Goal: Find specific page/section: Find specific page/section

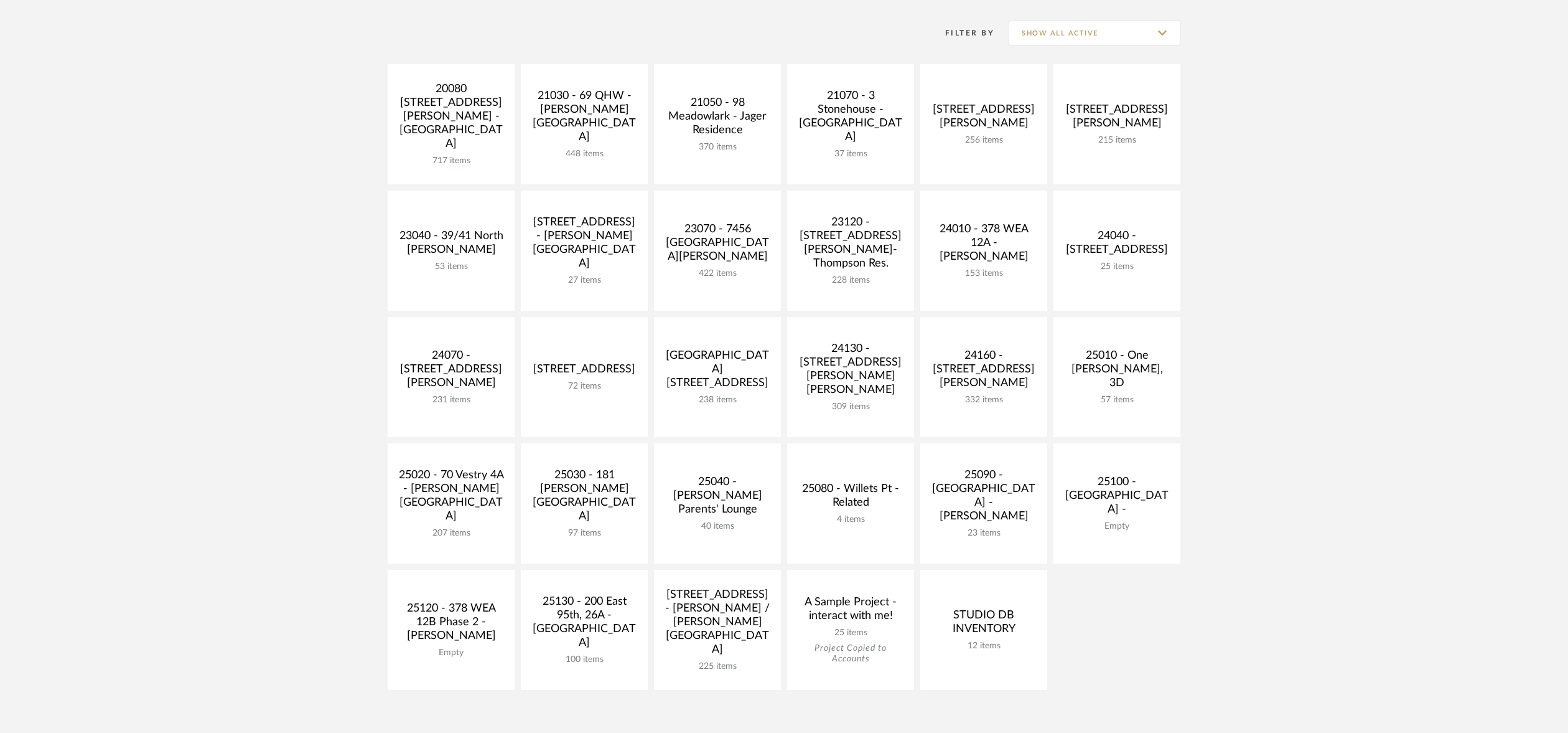
scroll to position [249, 0]
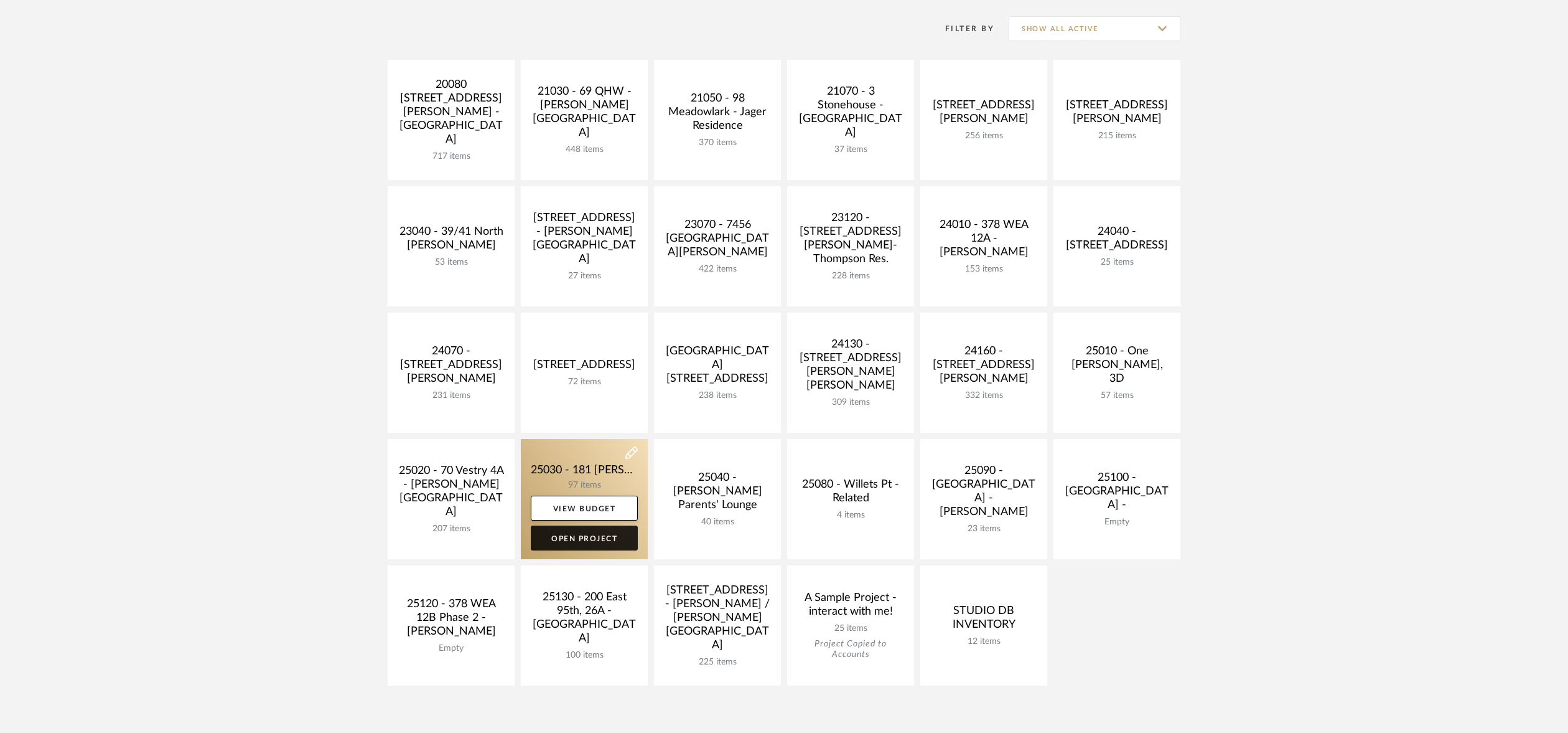
click at [598, 535] on link "Open Project" at bounding box center [583, 537] width 107 height 25
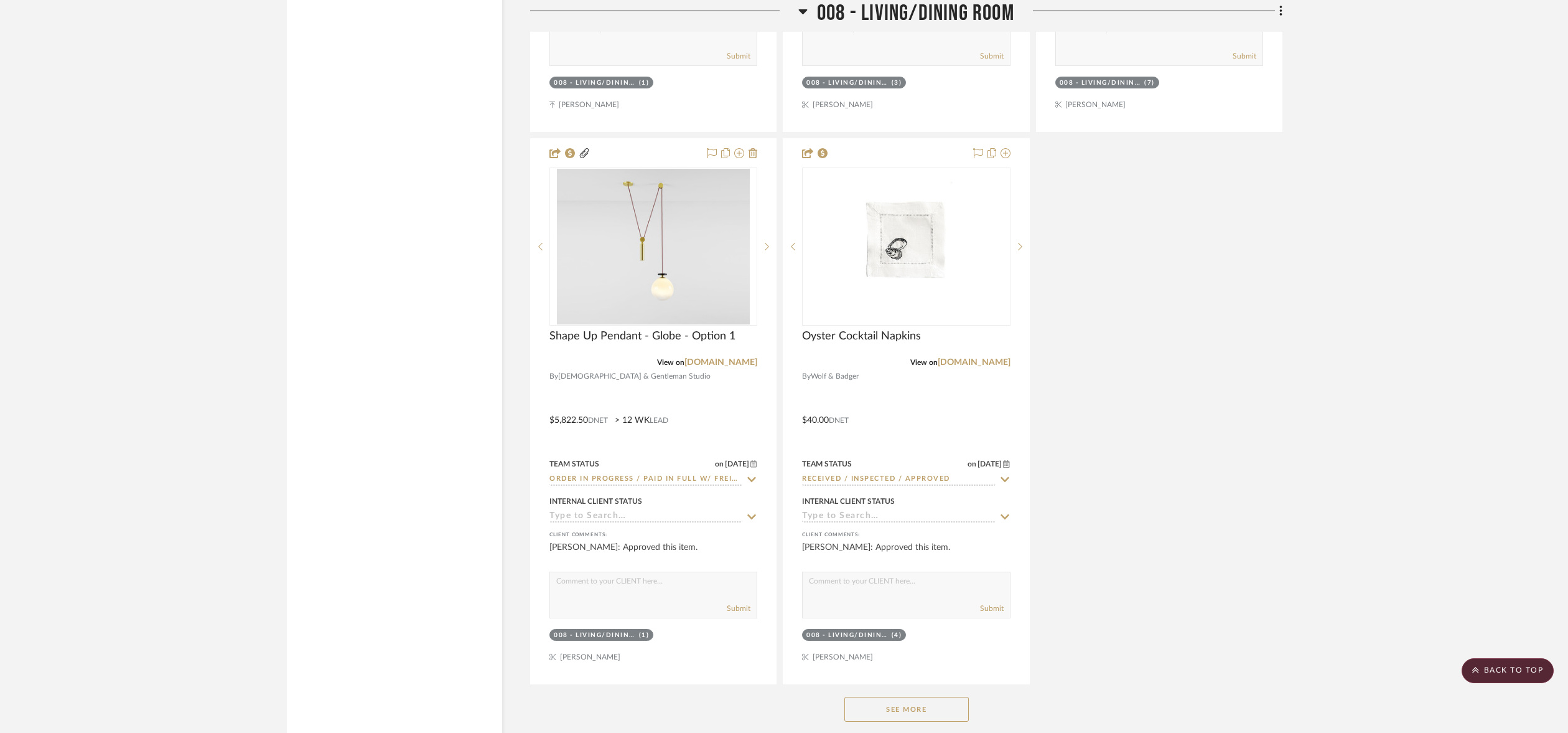
scroll to position [12200, 0]
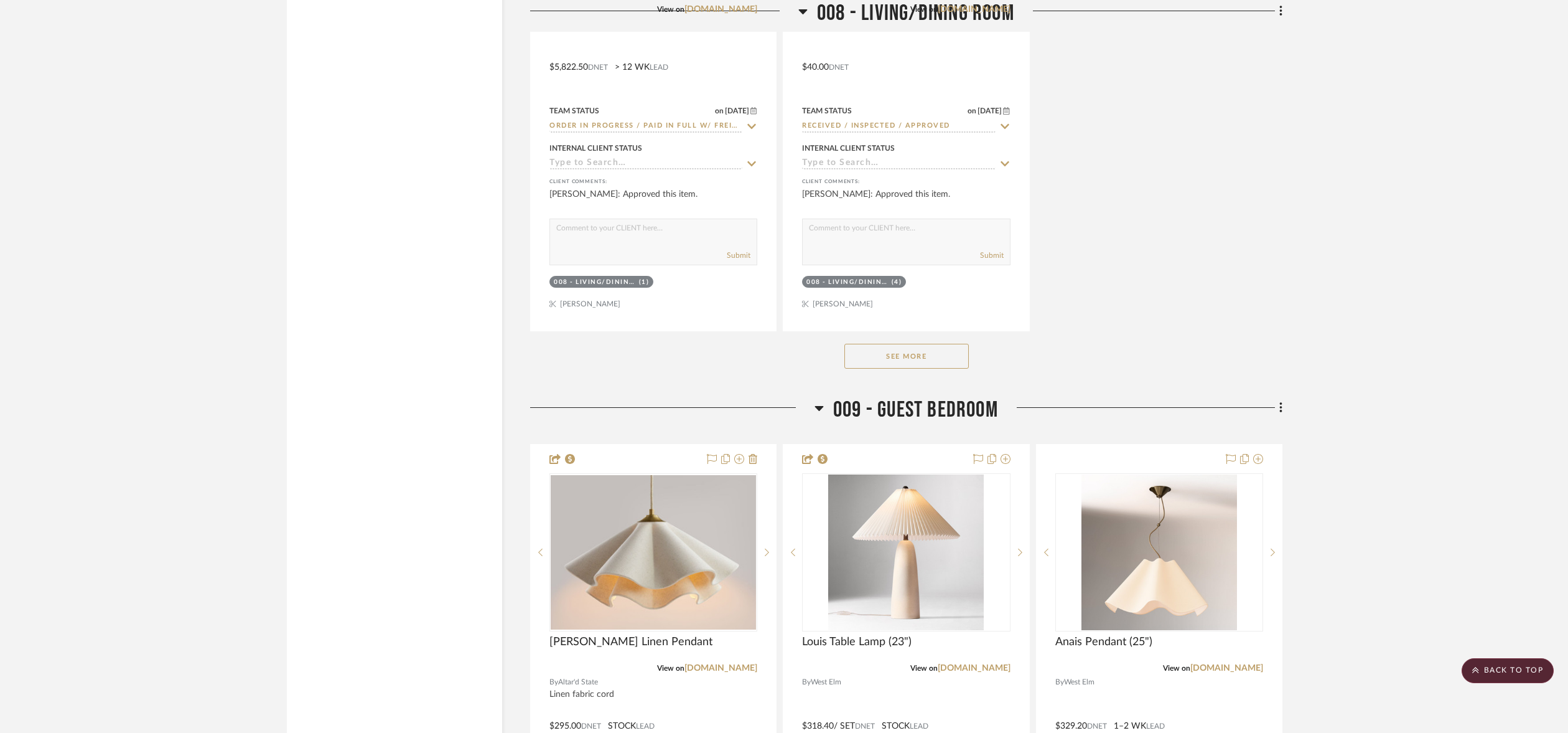
click at [905, 369] on button "See More" at bounding box center [906, 355] width 125 height 25
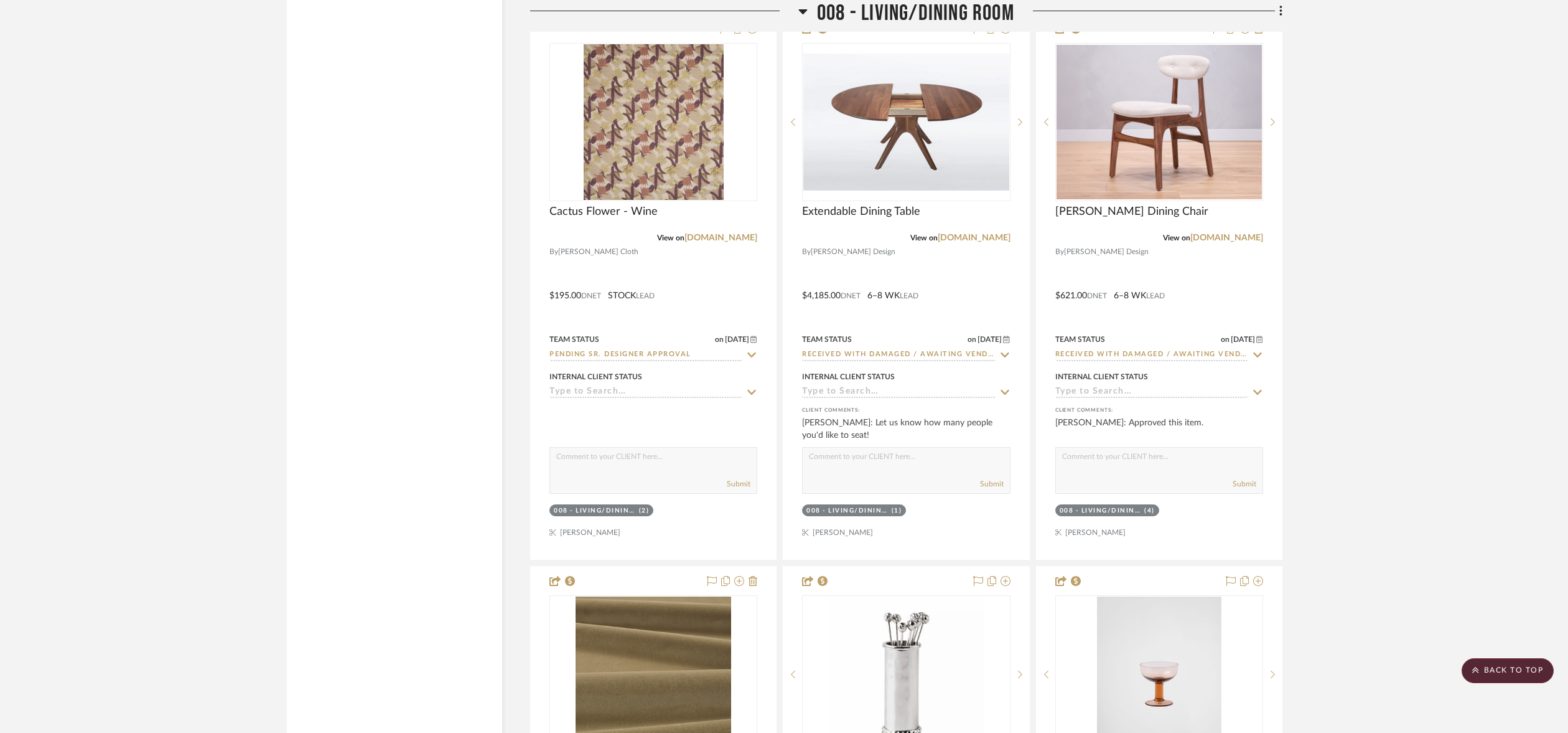
scroll to position [13695, 0]
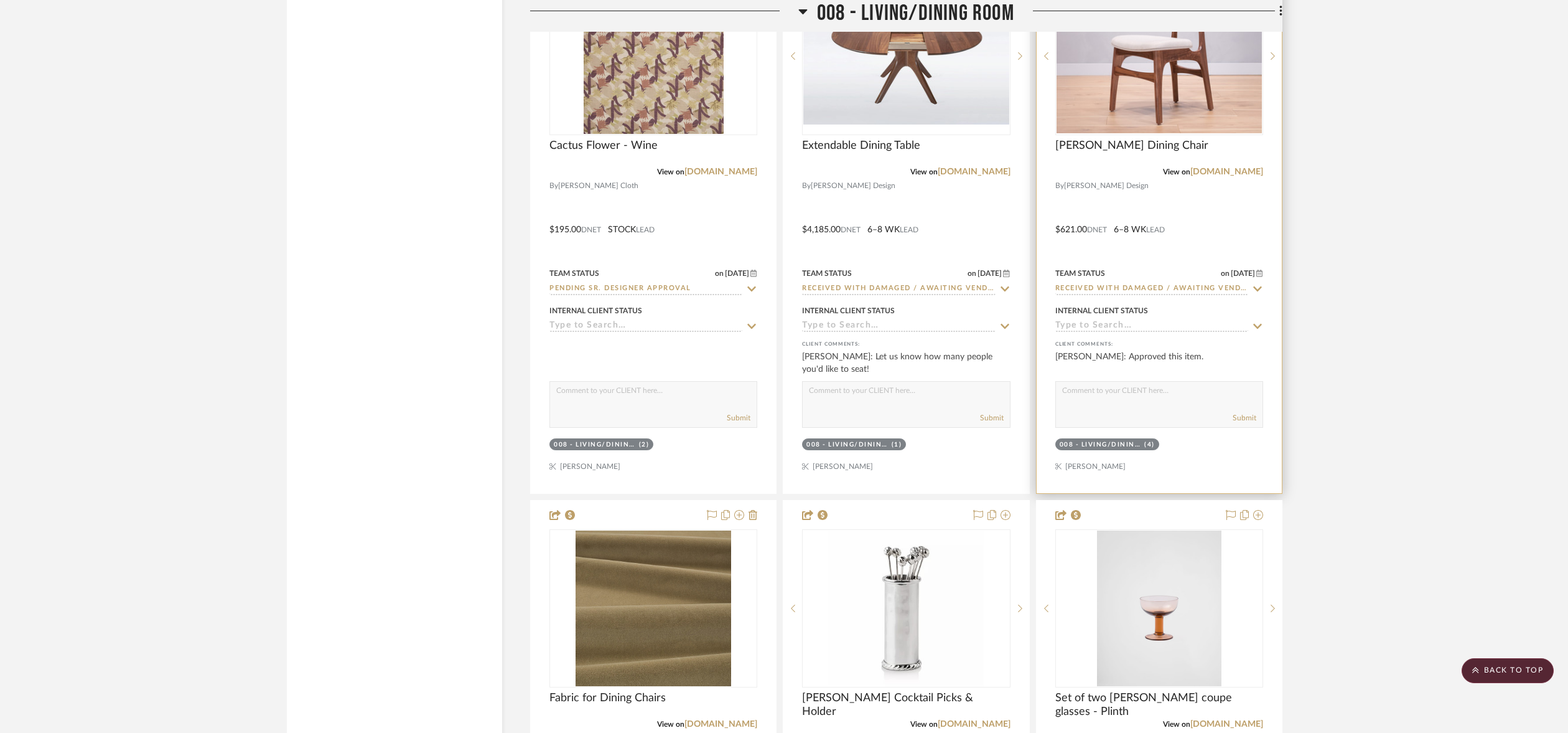
click at [1232, 282] on div at bounding box center [1158, 221] width 245 height 545
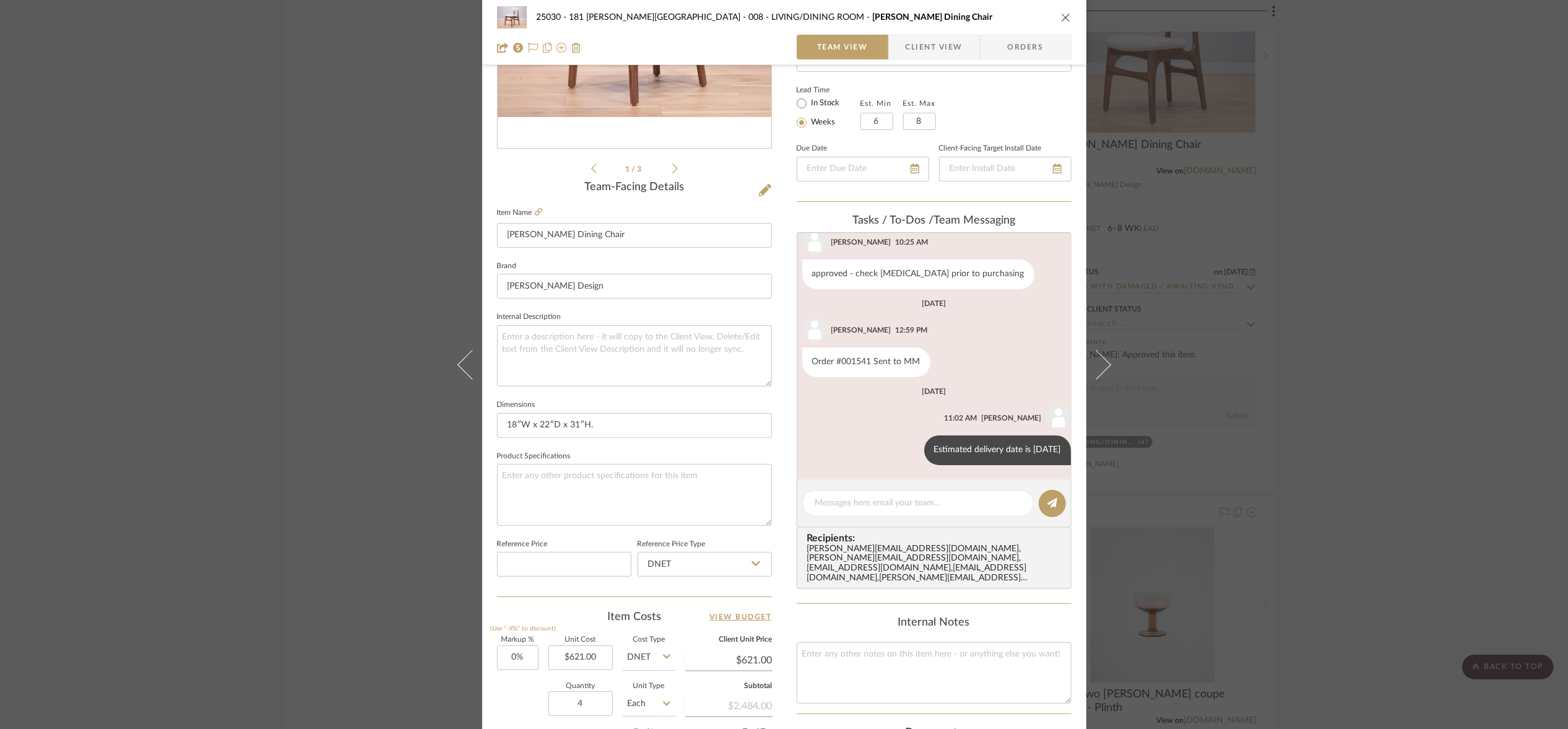
scroll to position [437, 0]
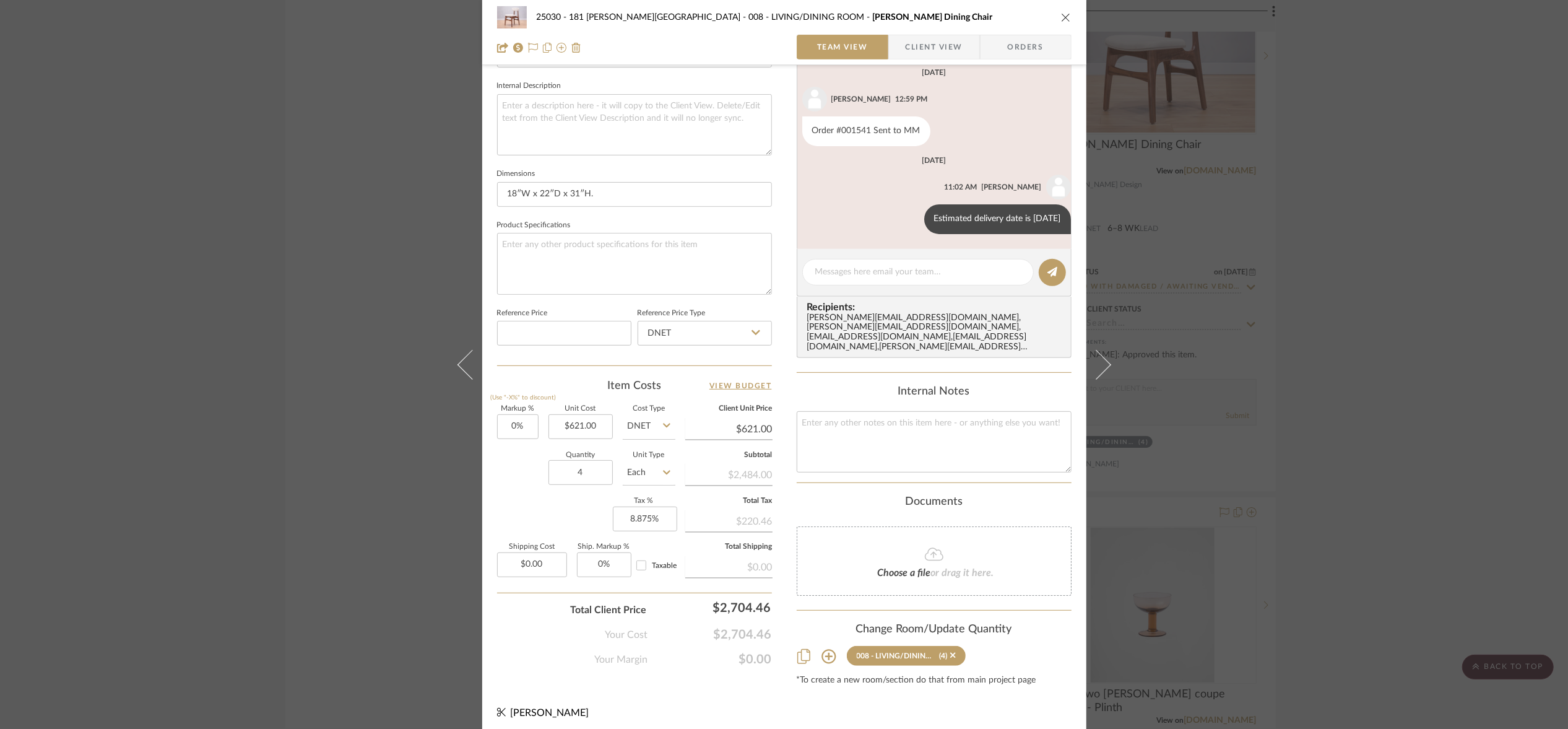
click at [1340, 454] on div "25030 - 181 MacDougal - Baribeau 008 - LIVING/DINING ROOM Calvino Dining Chair …" at bounding box center [784, 364] width 1568 height 729
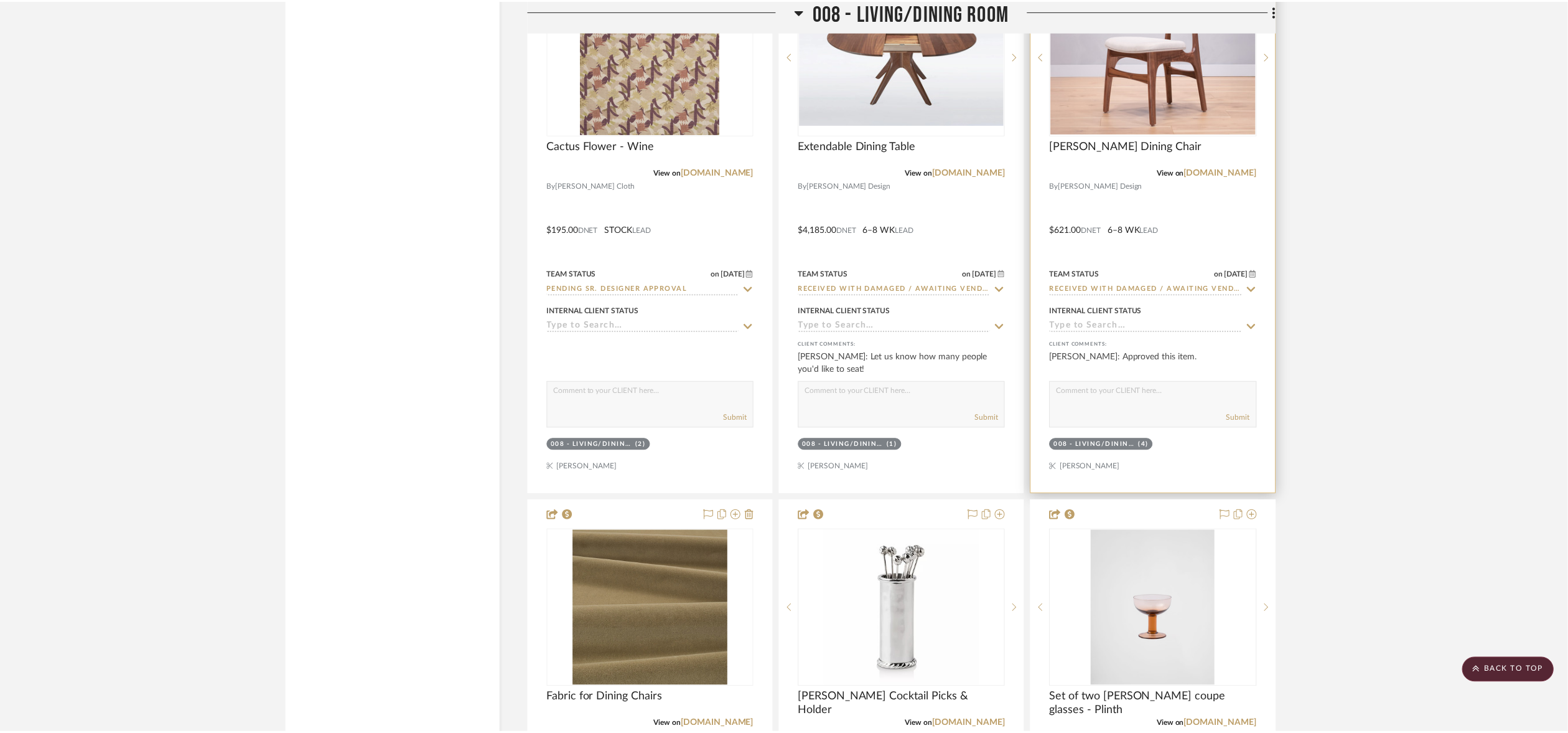
scroll to position [13695, 0]
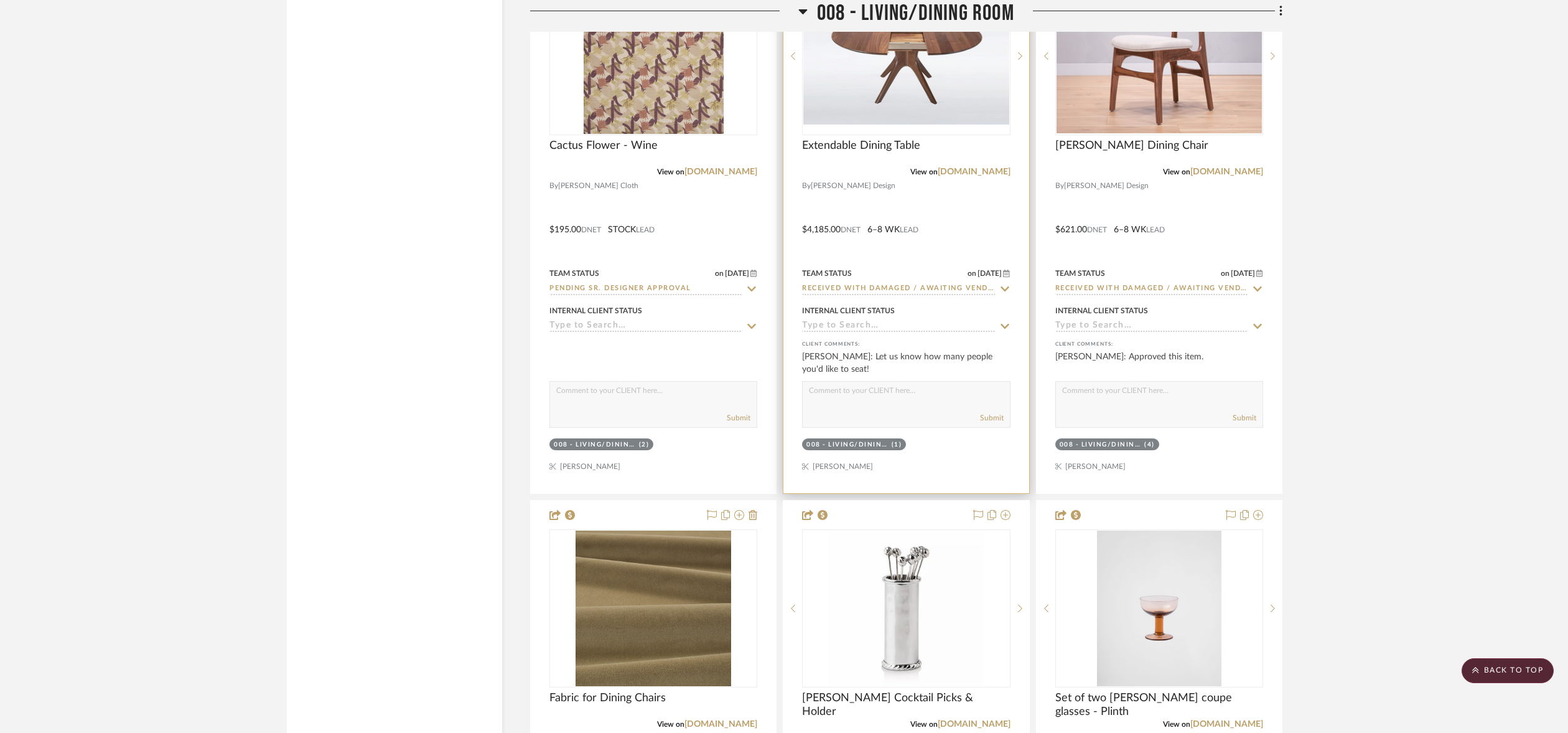
click at [958, 294] on div at bounding box center [906, 221] width 245 height 545
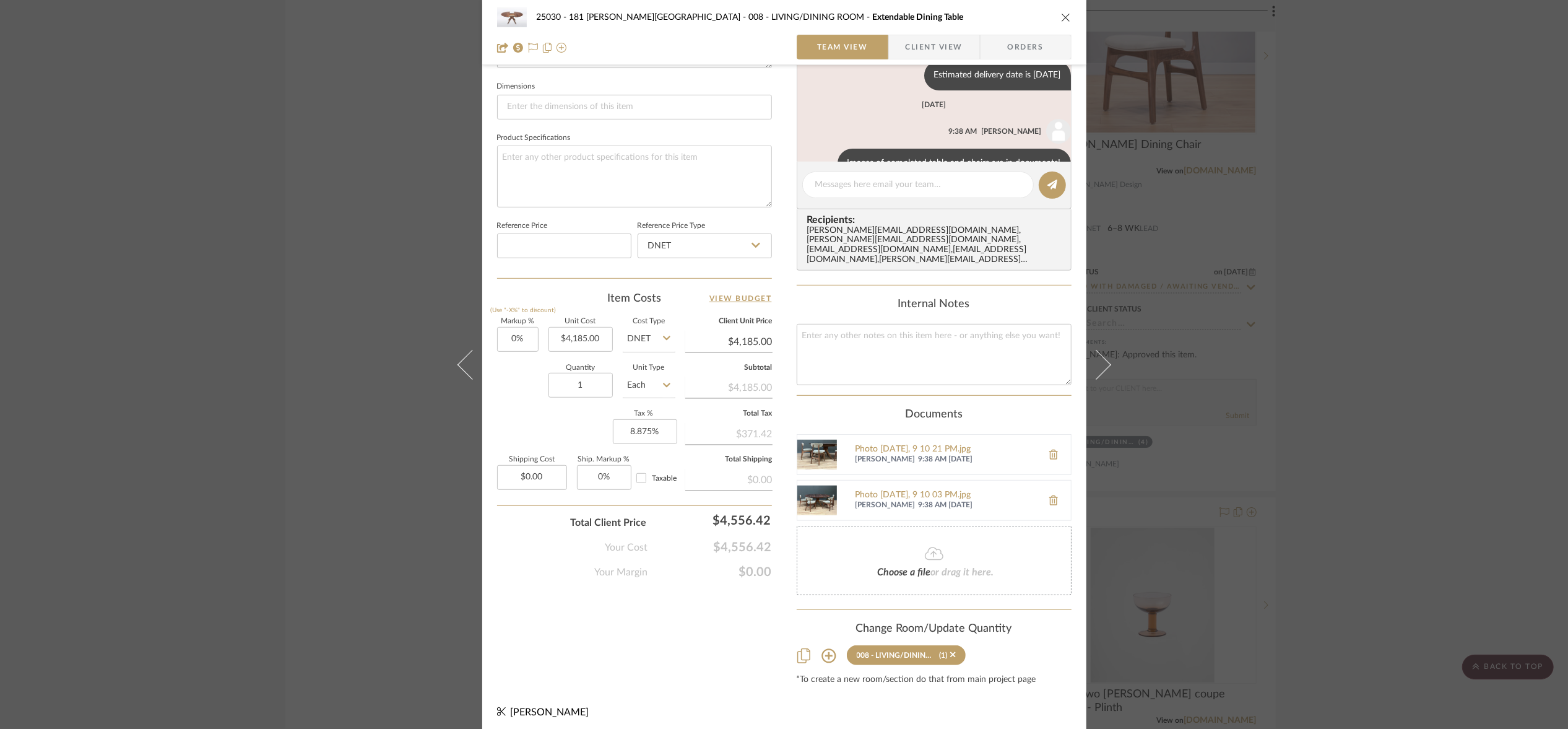
scroll to position [32, 0]
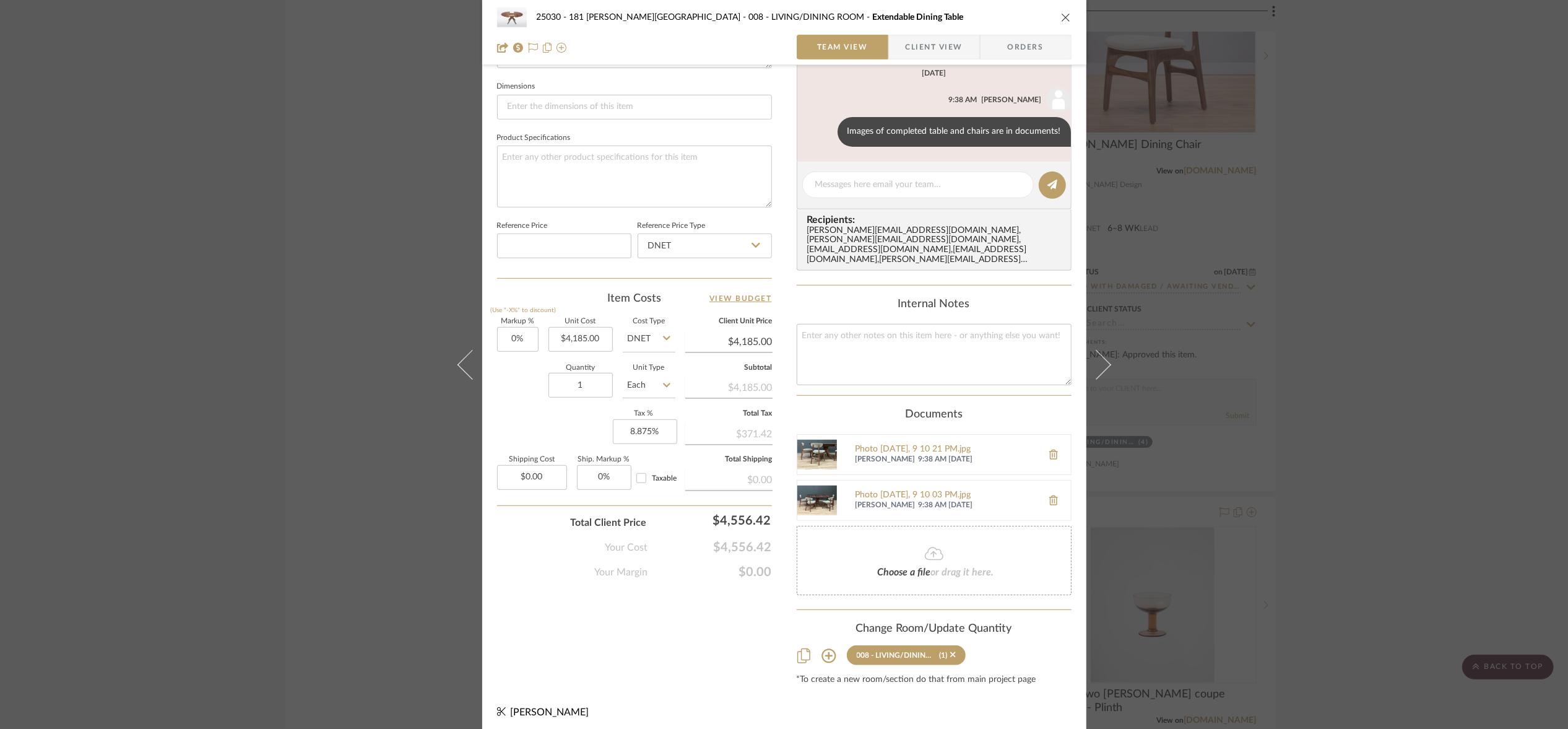
click at [278, 211] on div "25030 - 181 [PERSON_NAME] 008 - LIVING/DINING ROOM Extendable Dining Table Team…" at bounding box center [784, 364] width 1568 height 729
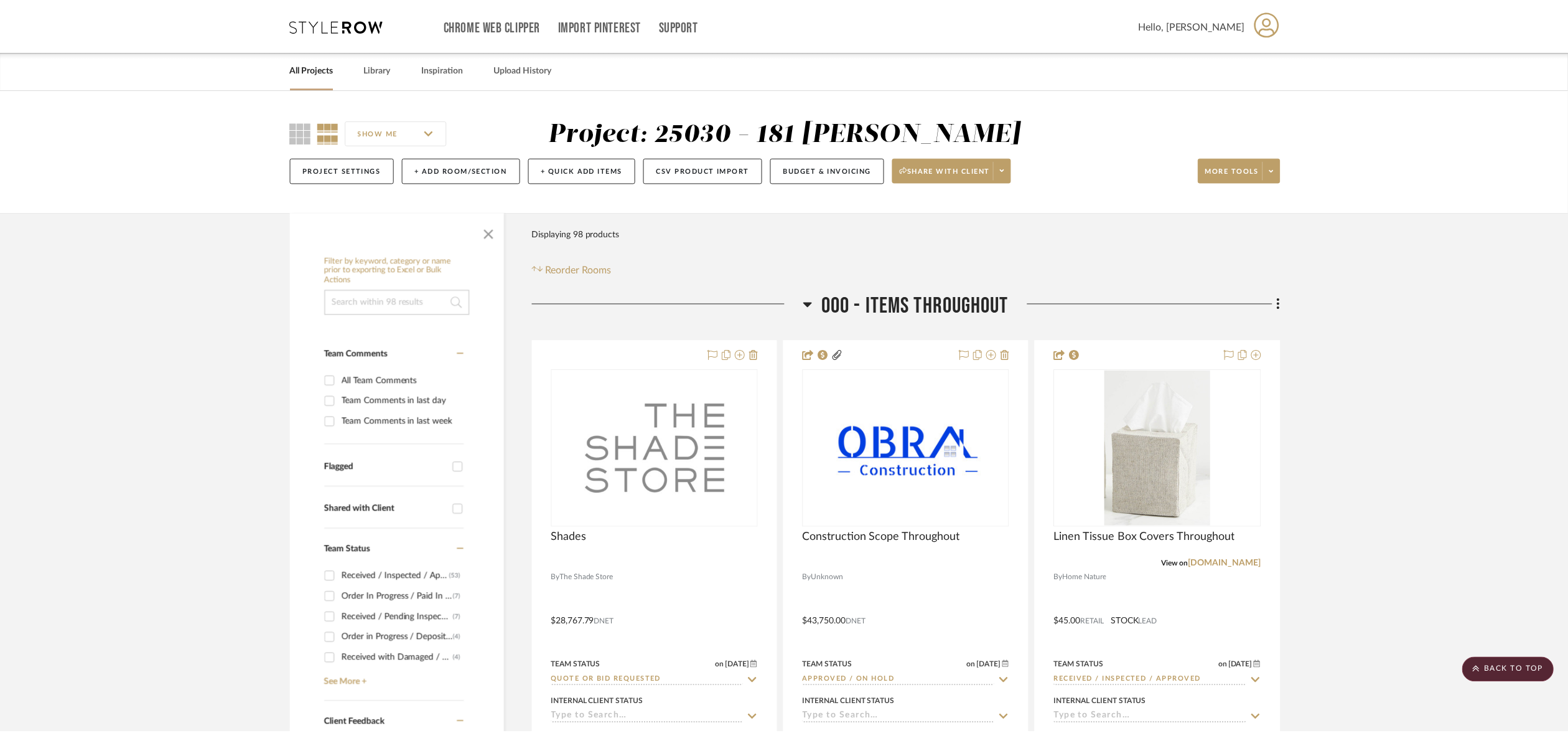
scroll to position [13695, 0]
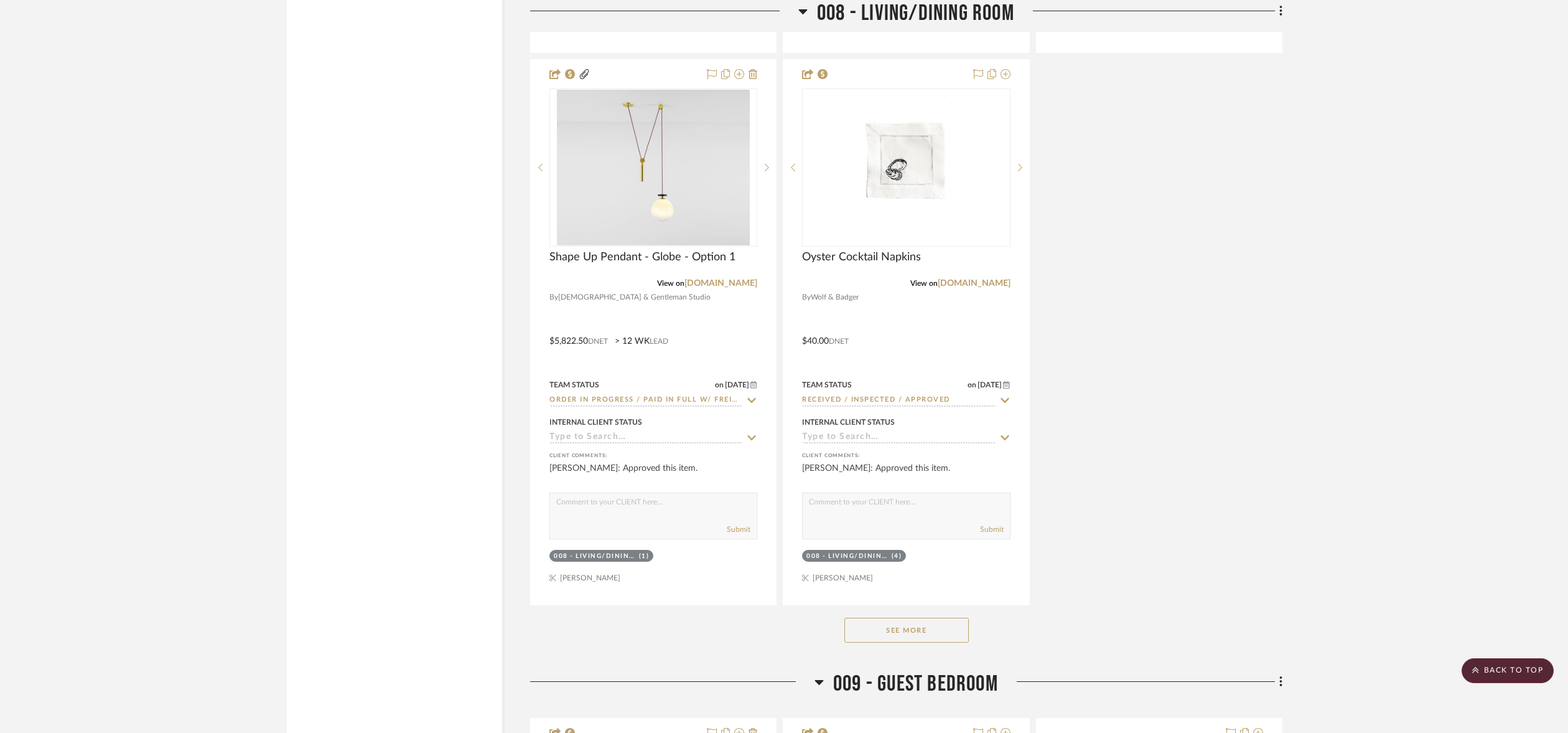
scroll to position [12117, 0]
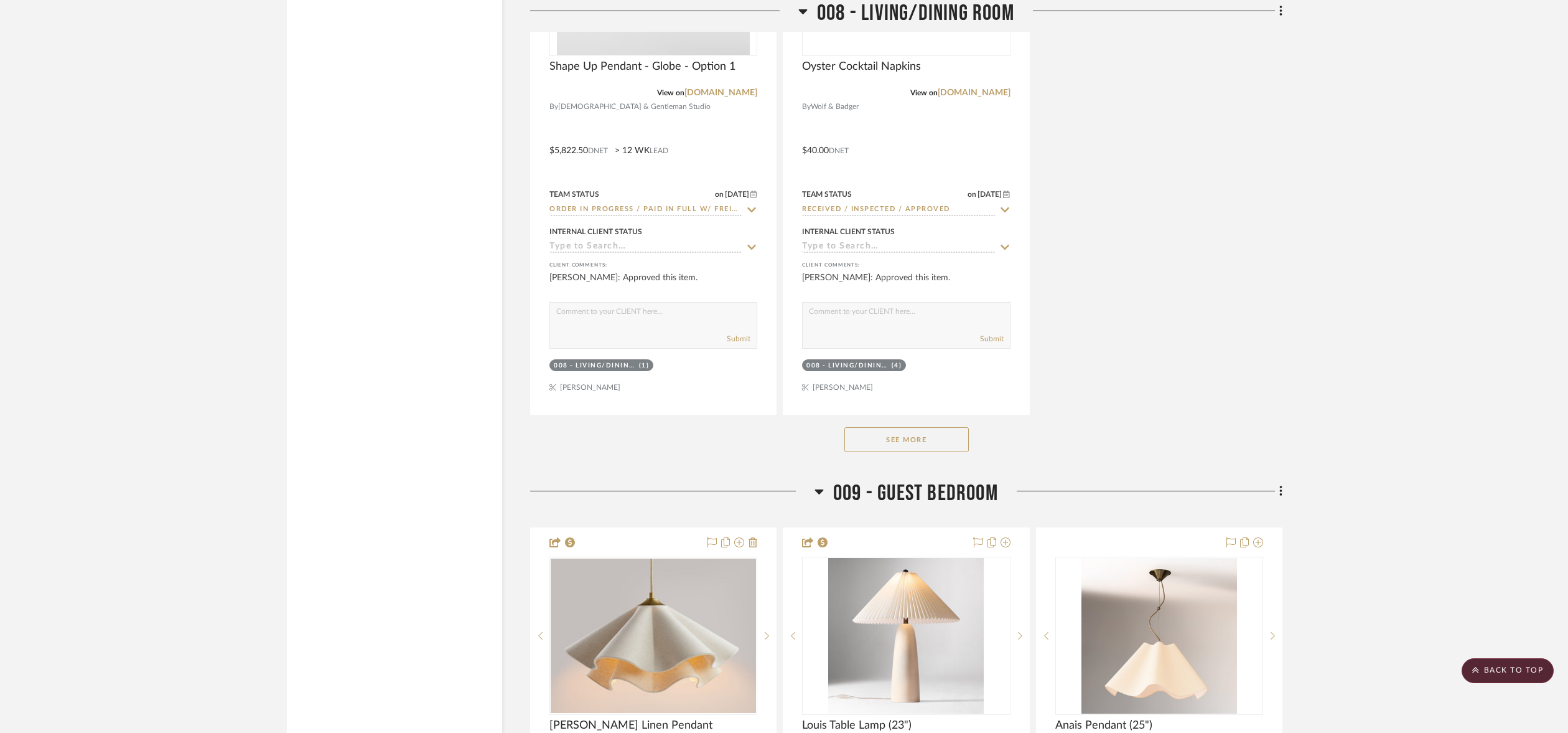
click at [887, 452] on button "See More" at bounding box center [906, 439] width 125 height 25
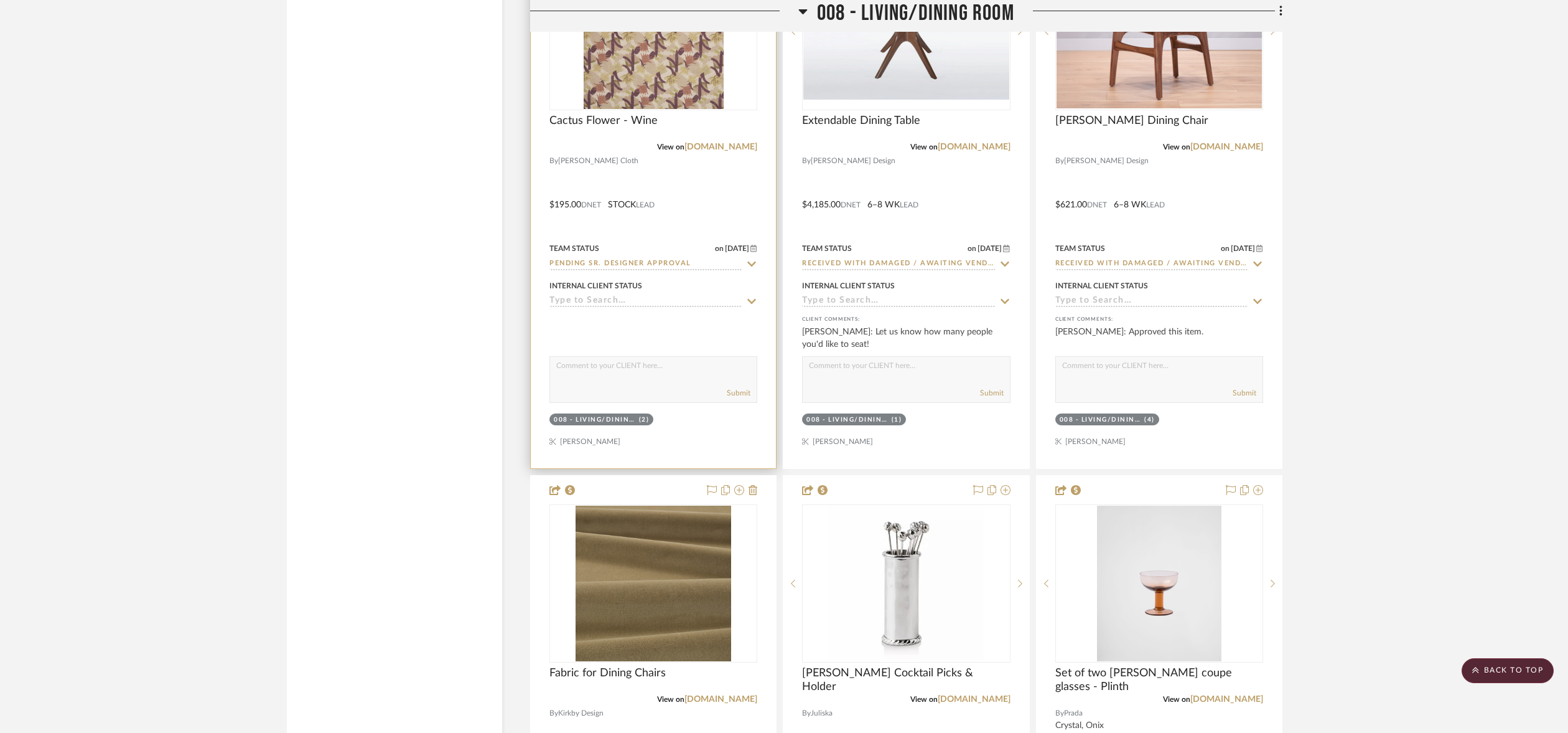
scroll to position [13611, 0]
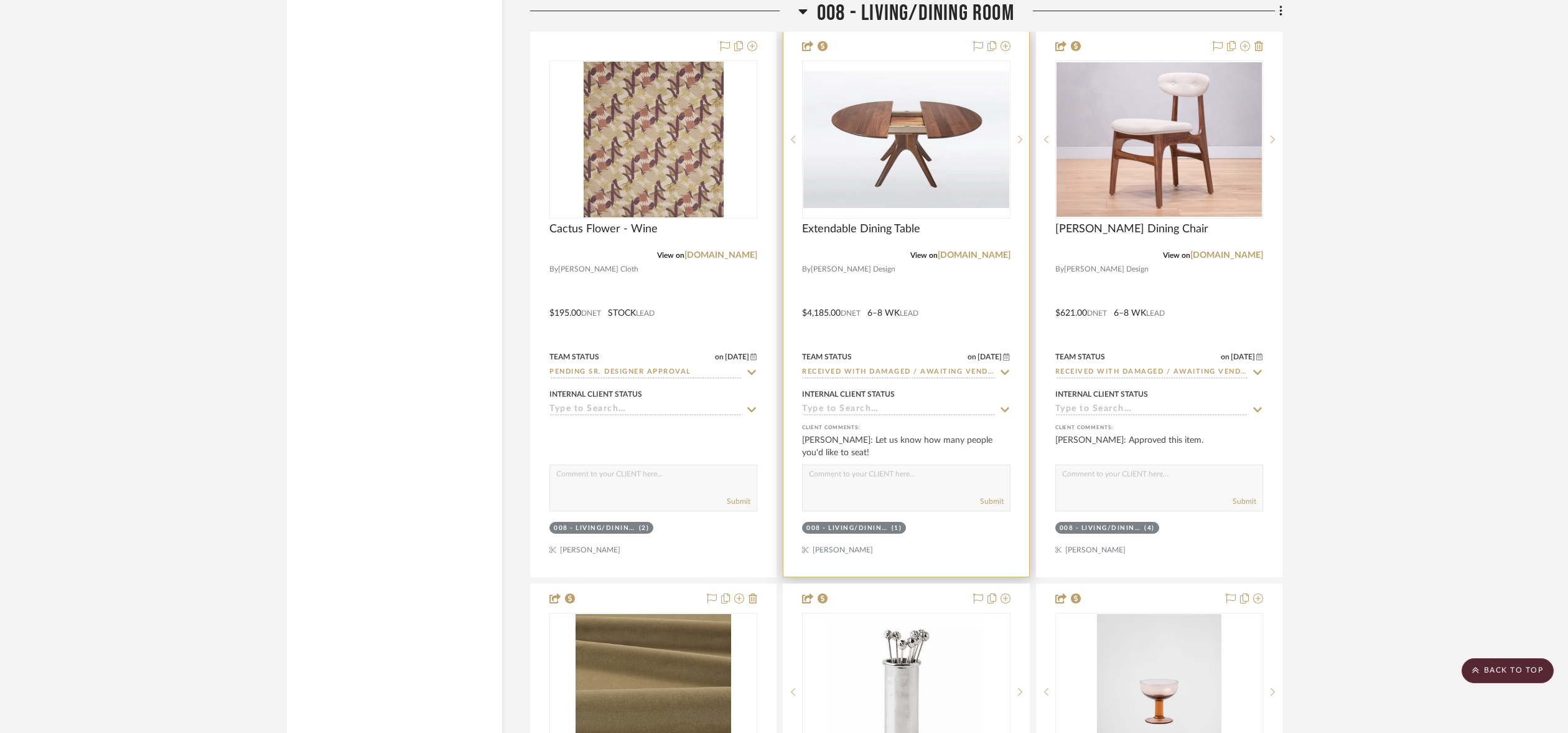
click at [962, 365] on div at bounding box center [906, 305] width 245 height 545
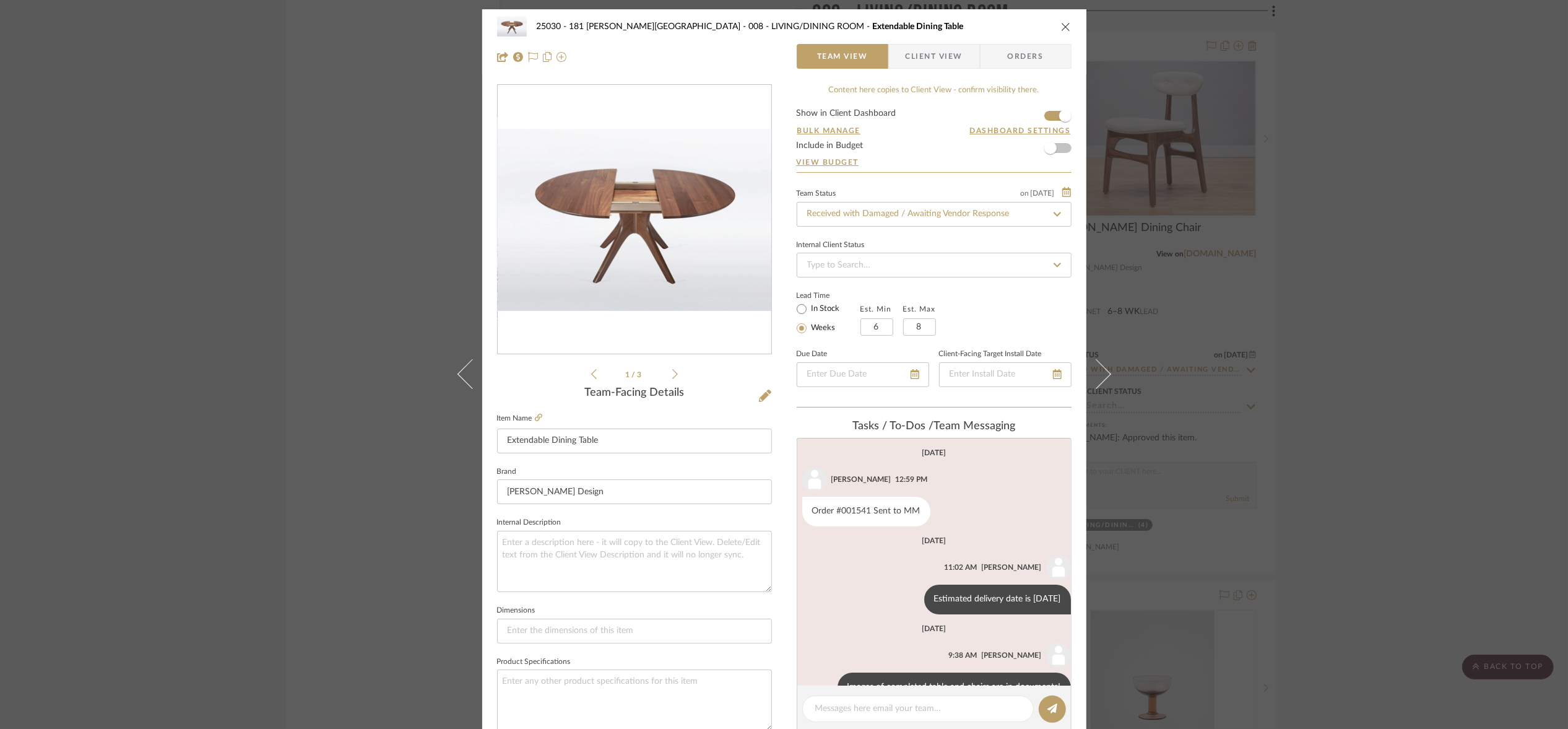
scroll to position [32, 0]
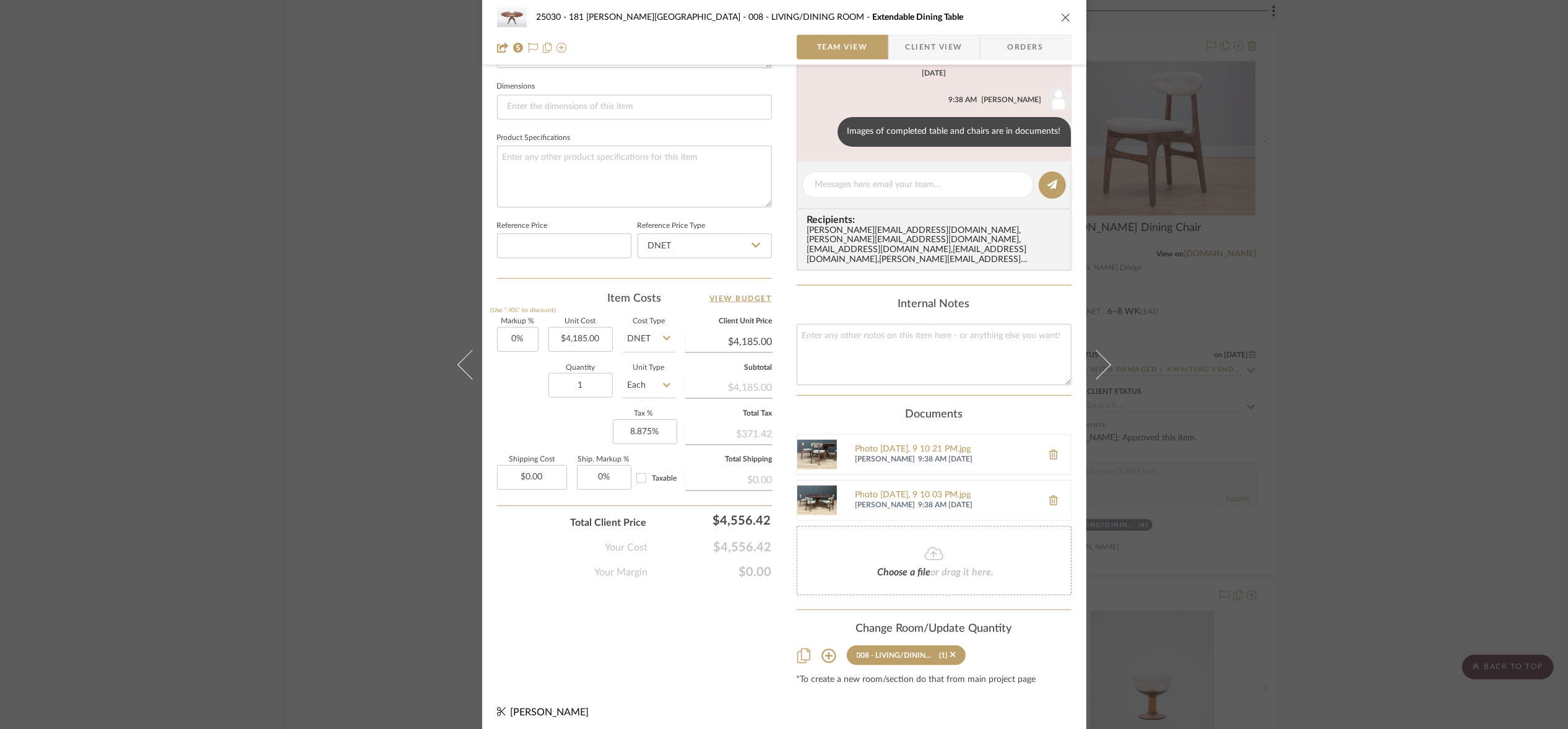
click at [807, 489] on img at bounding box center [817, 500] width 39 height 39
click at [1467, 289] on div "25030 - 181 [PERSON_NAME] 008 - LIVING/DINING ROOM Extendable Dining Table Team…" at bounding box center [784, 364] width 1568 height 729
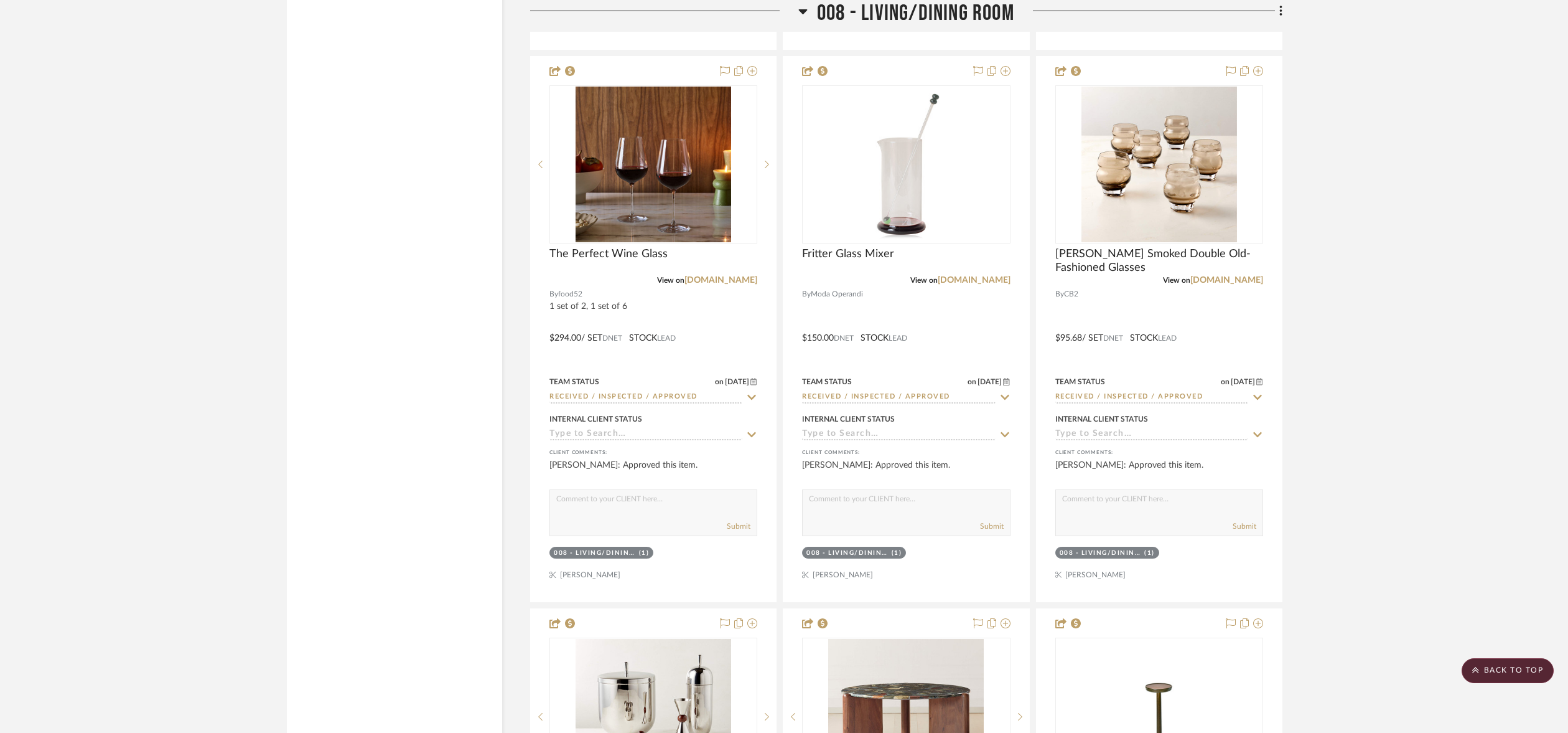
scroll to position [15354, 0]
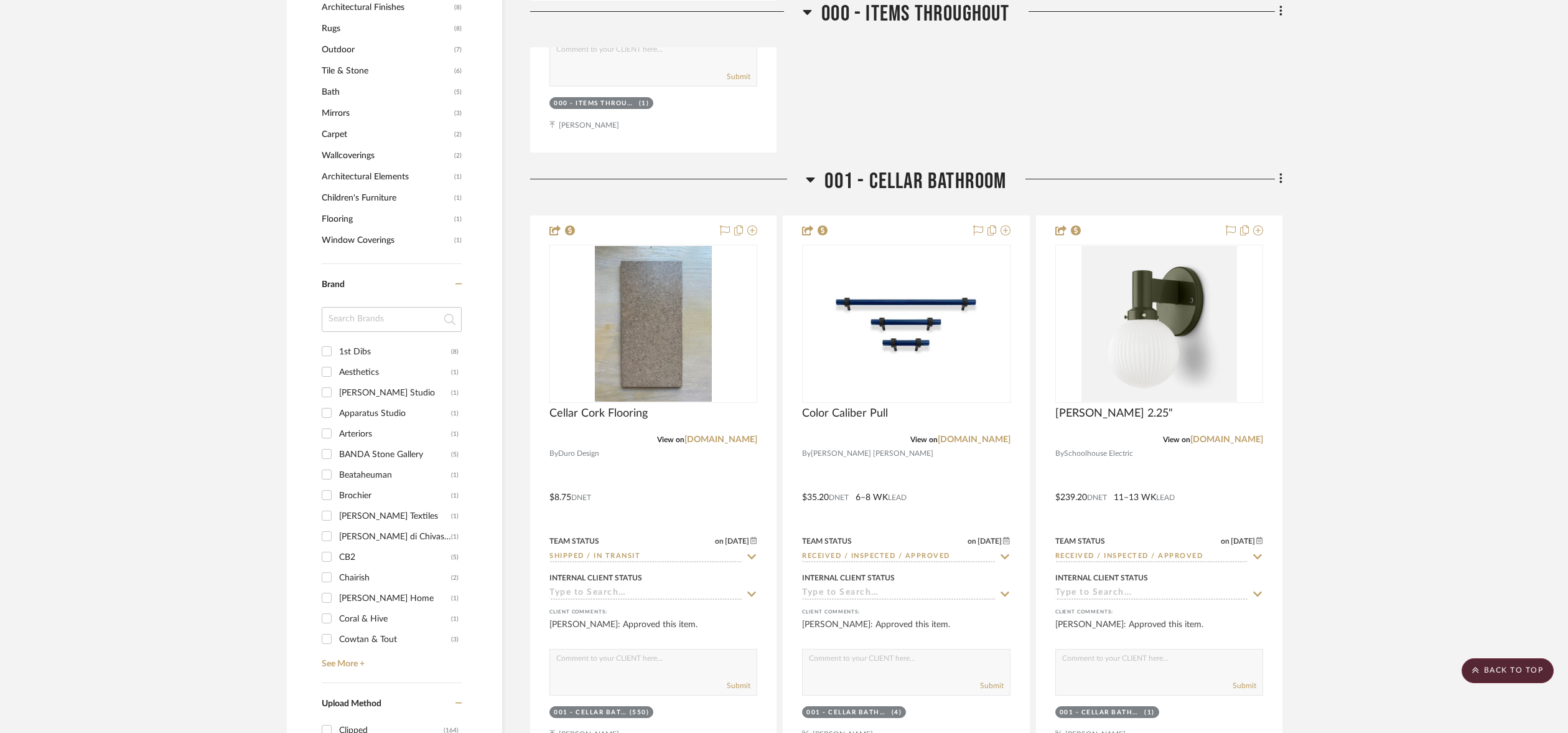
scroll to position [996, 0]
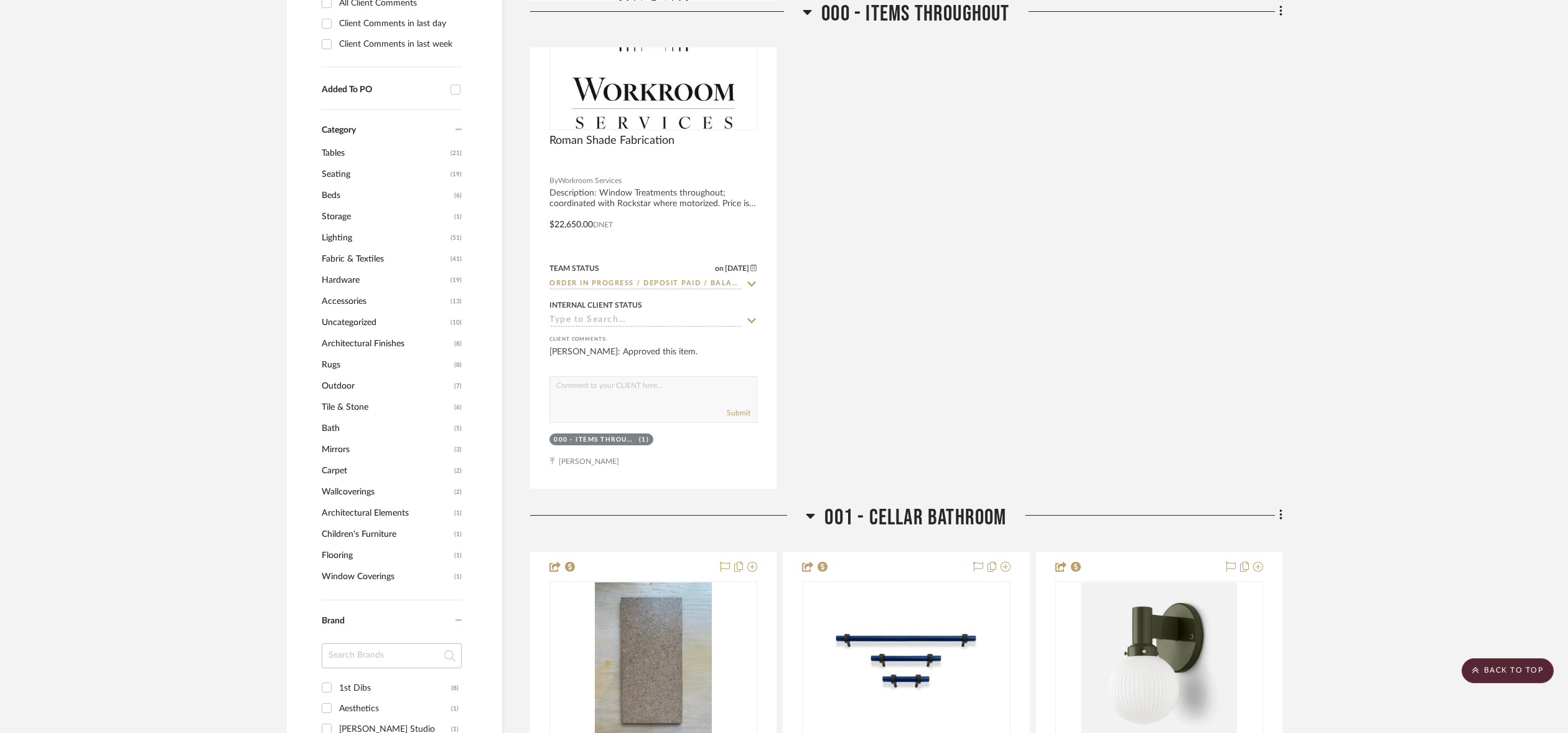
click at [346, 299] on span "Accessories" at bounding box center [384, 301] width 125 height 21
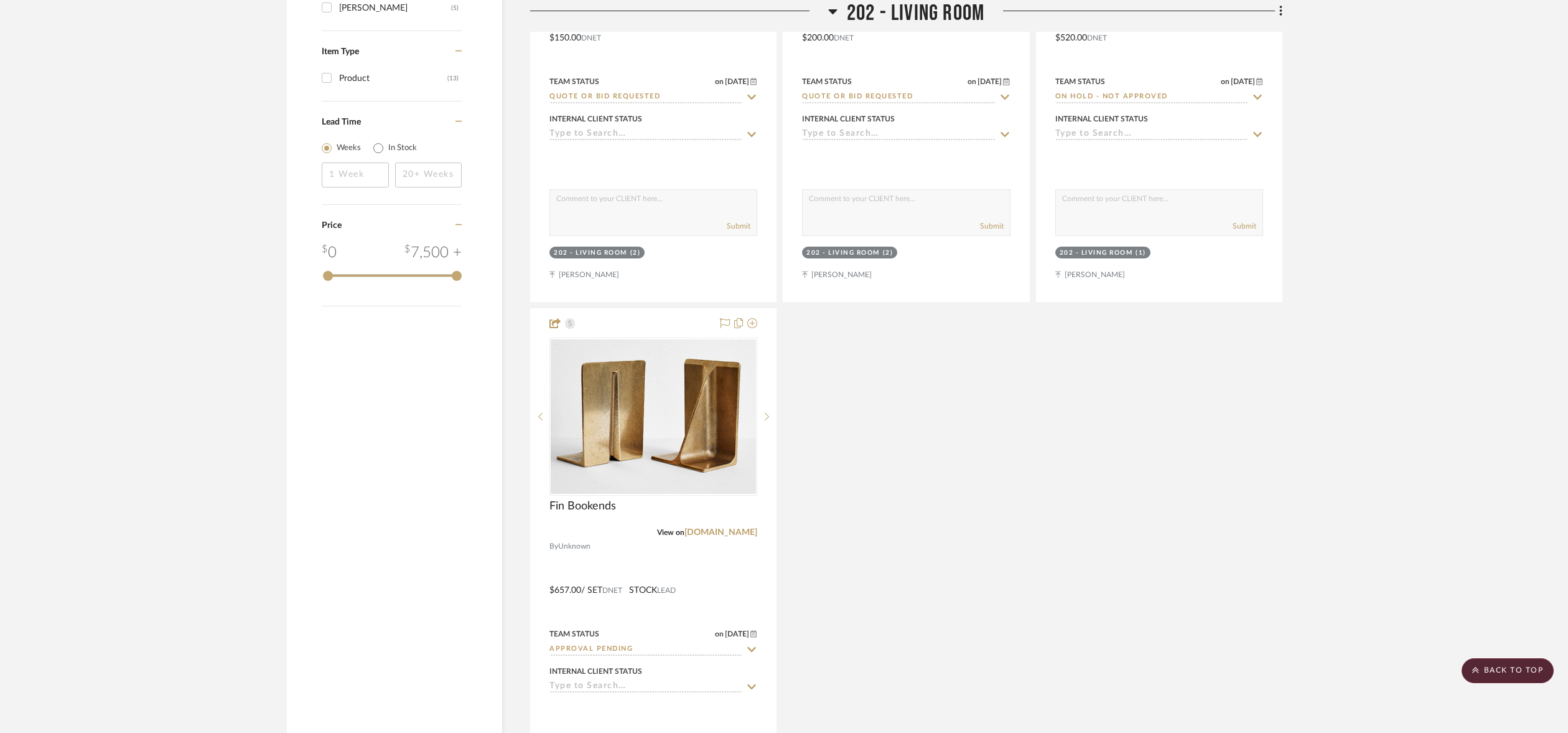
scroll to position [1743, 0]
